Goal: Information Seeking & Learning: Check status

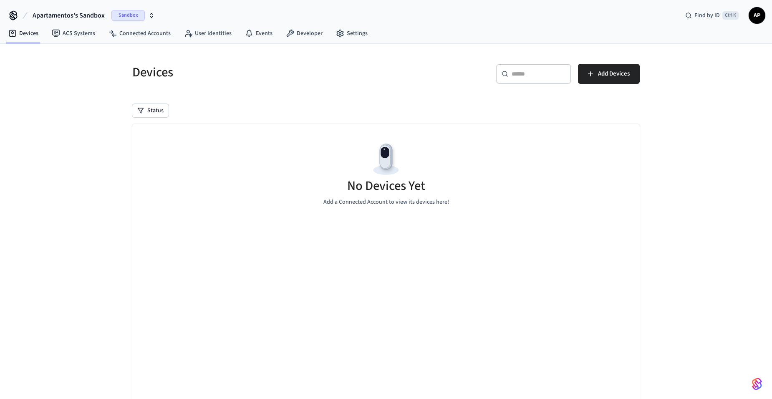
click at [127, 12] on span "Sandbox" at bounding box center [127, 15] width 33 height 11
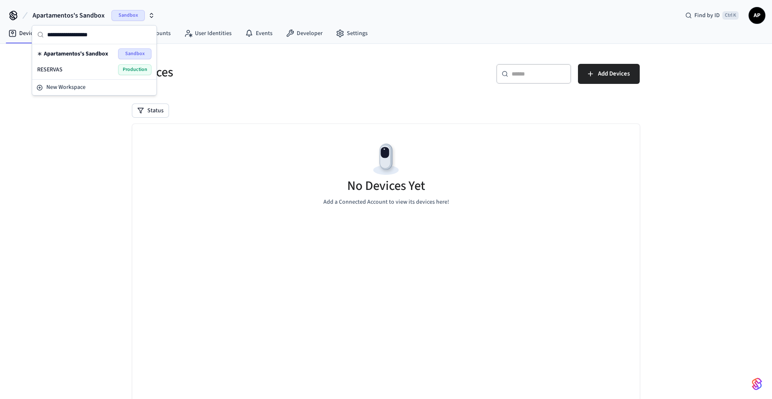
click at [103, 74] on div "RESERVAS Production" at bounding box center [94, 69] width 114 height 11
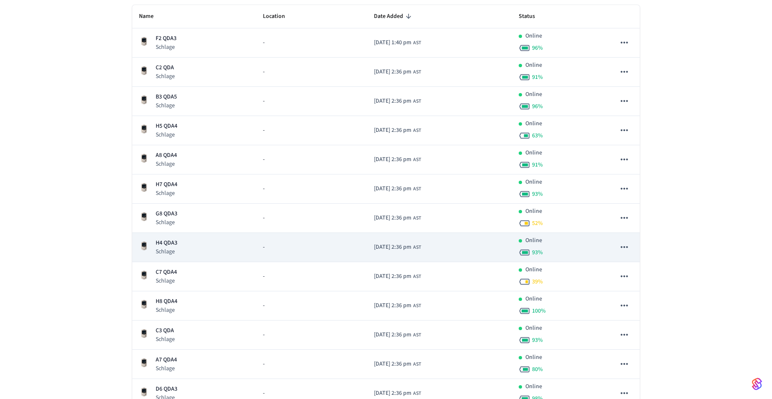
scroll to position [125, 0]
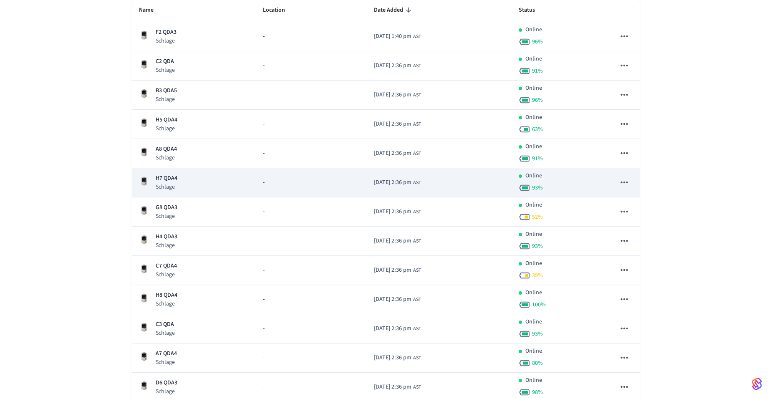
click at [180, 175] on div "H7 QDA4 Schlage" at bounding box center [194, 182] width 111 height 17
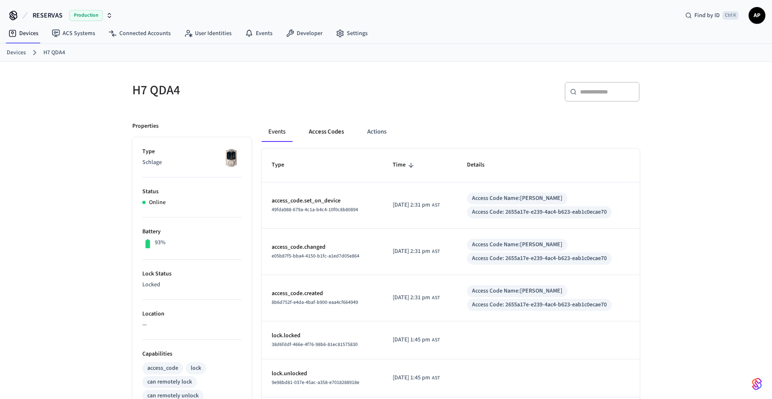
click at [333, 131] on button "Access Codes" at bounding box center [326, 132] width 48 height 20
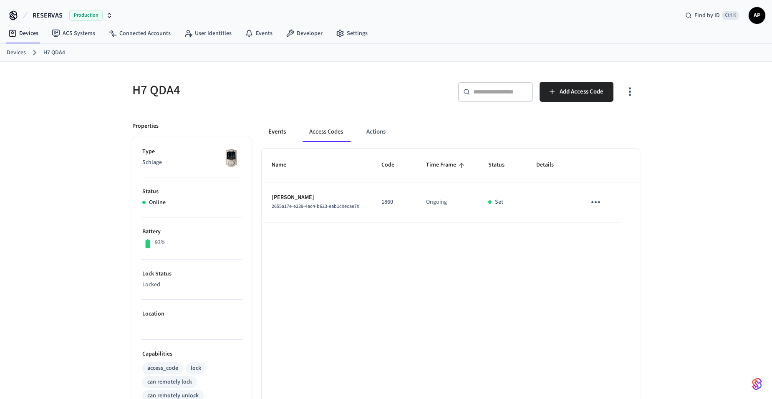
click at [276, 133] on button "Events" at bounding box center [277, 132] width 31 height 20
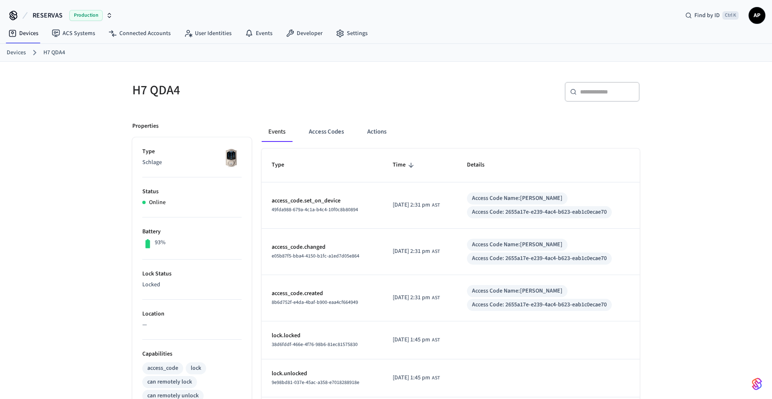
click at [20, 52] on link "Devices" at bounding box center [16, 52] width 19 height 9
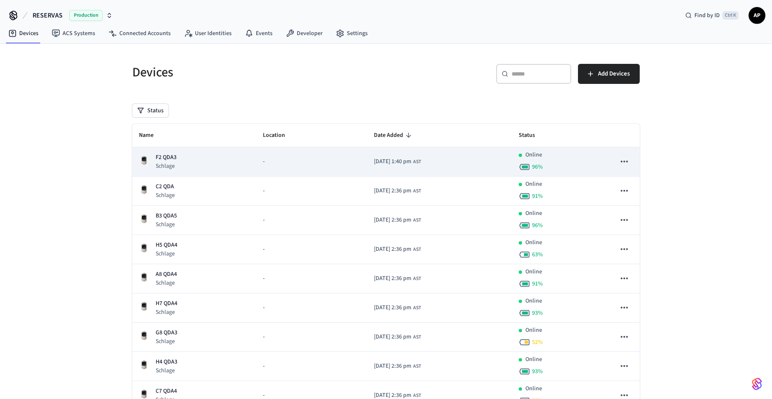
click at [186, 161] on div "F2 QDA3 Schlage" at bounding box center [194, 161] width 111 height 17
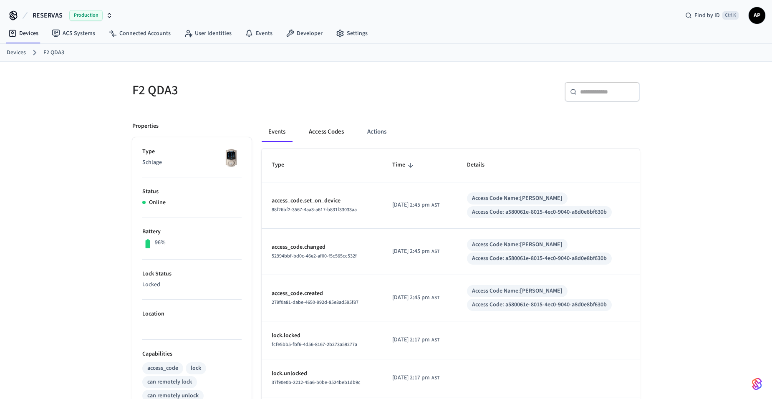
click at [333, 131] on button "Access Codes" at bounding box center [326, 132] width 48 height 20
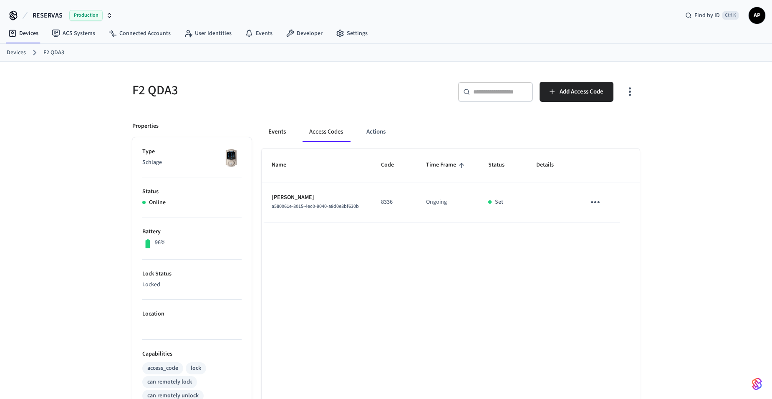
click at [278, 136] on button "Events" at bounding box center [277, 132] width 31 height 20
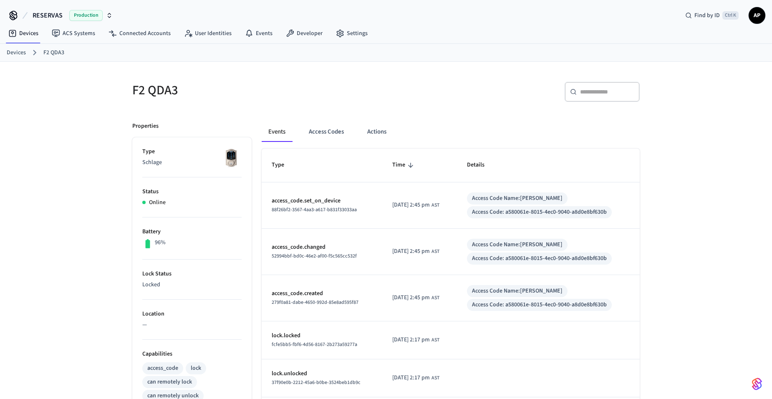
click at [19, 55] on link "Devices" at bounding box center [16, 52] width 19 height 9
